Goal: Task Accomplishment & Management: Complete application form

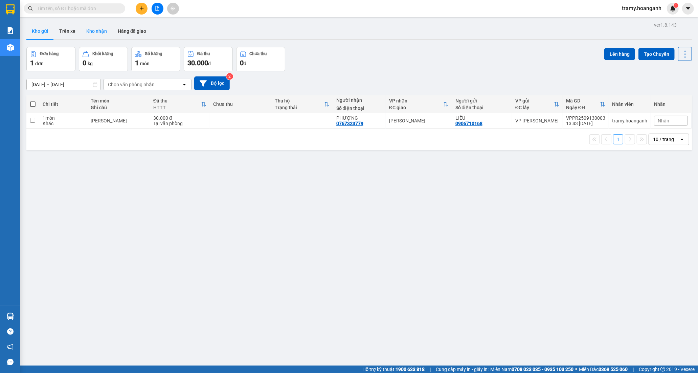
click at [95, 25] on button "Kho nhận" at bounding box center [96, 31] width 31 height 16
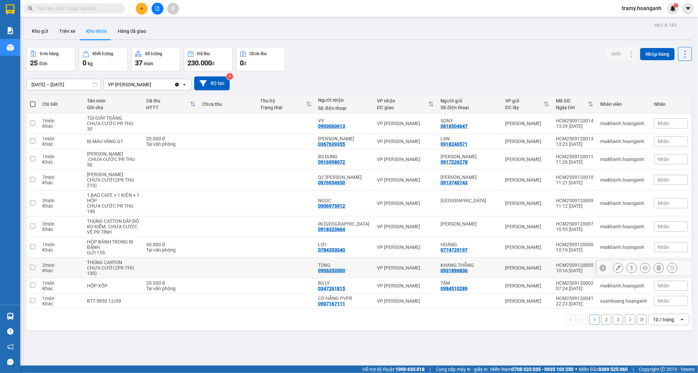
click at [307, 270] on td at bounding box center [286, 268] width 58 height 21
checkbox input "true"
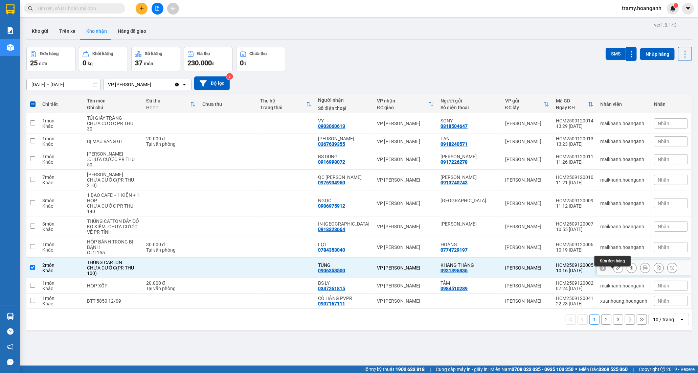
click at [613, 273] on button at bounding box center [617, 268] width 9 height 12
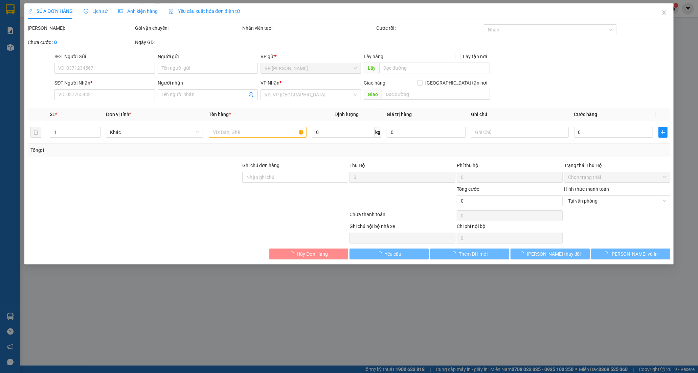
type input "0931896836"
type input "KHANG THẮNG"
type input "0906353500"
type input "TÙNG"
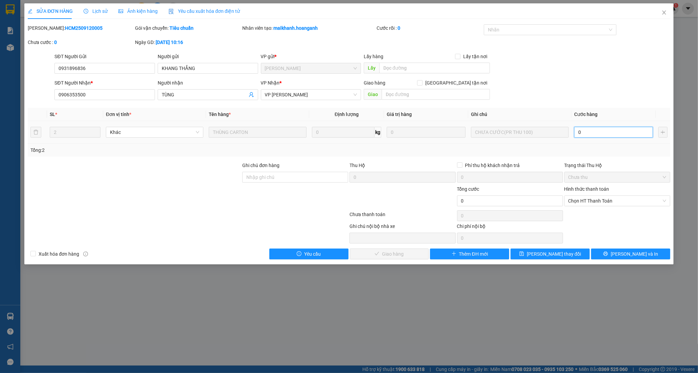
click at [594, 134] on input "0" at bounding box center [613, 132] width 79 height 11
type input "1"
type input "10"
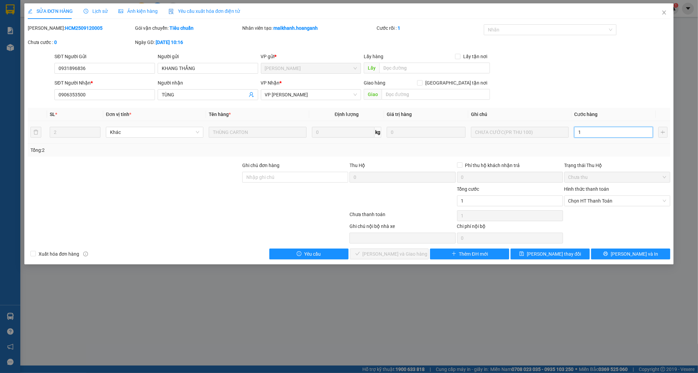
type input "10"
type input "100"
click at [596, 199] on span "Chọn HT Thanh Toán" at bounding box center [617, 201] width 98 height 10
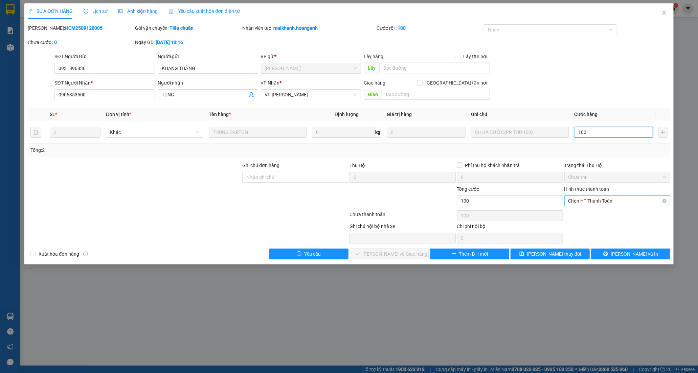
type input "100"
type input "100.000"
click at [580, 213] on div "Tại văn phòng" at bounding box center [617, 214] width 98 height 7
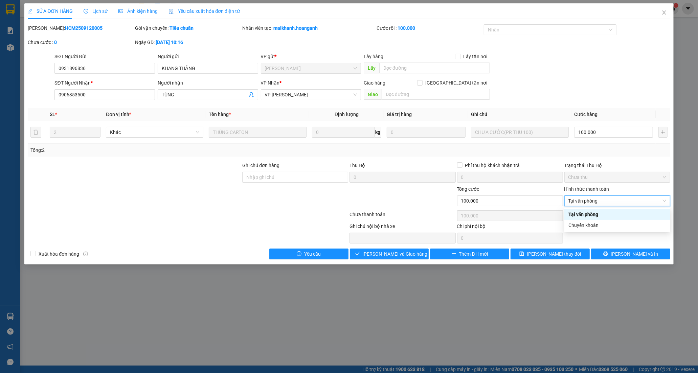
type input "0"
drag, startPoint x: 394, startPoint y: 256, endPoint x: 393, endPoint y: 252, distance: 4.2
click at [393, 256] on span "[PERSON_NAME] và Giao hàng" at bounding box center [395, 253] width 65 height 7
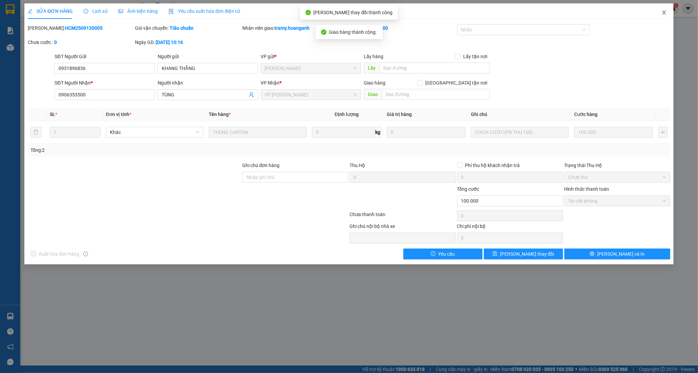
click at [661, 11] on icon "close" at bounding box center [663, 12] width 5 height 5
